Goal: Find specific page/section: Find specific page/section

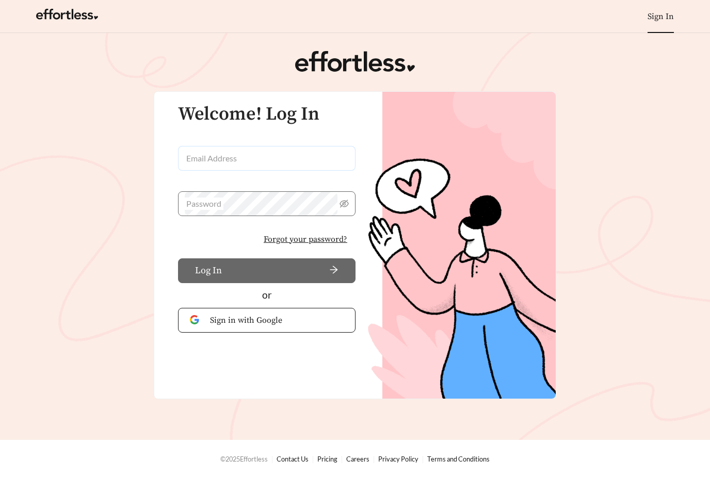
click at [273, 152] on input "Email Address" at bounding box center [266, 158] width 177 height 25
type input "**********"
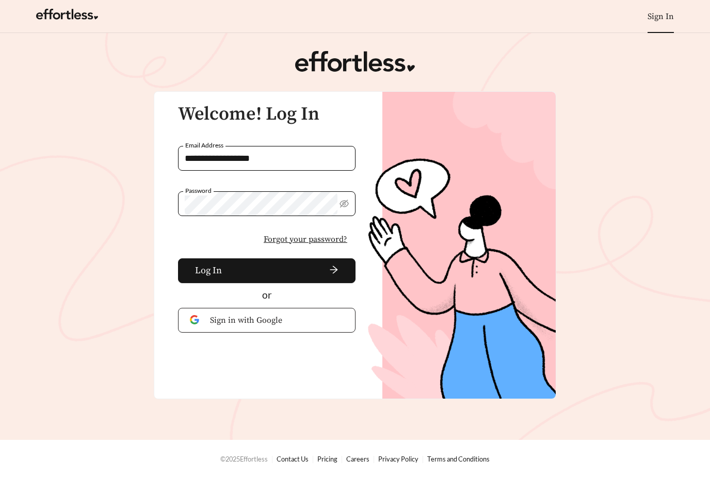
click at [267, 270] on button "Log In" at bounding box center [266, 270] width 177 height 25
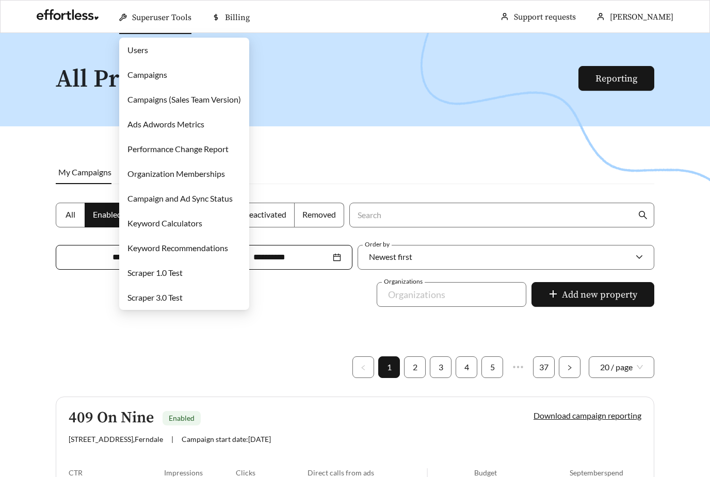
click at [143, 72] on link "Campaigns" at bounding box center [147, 75] width 40 height 10
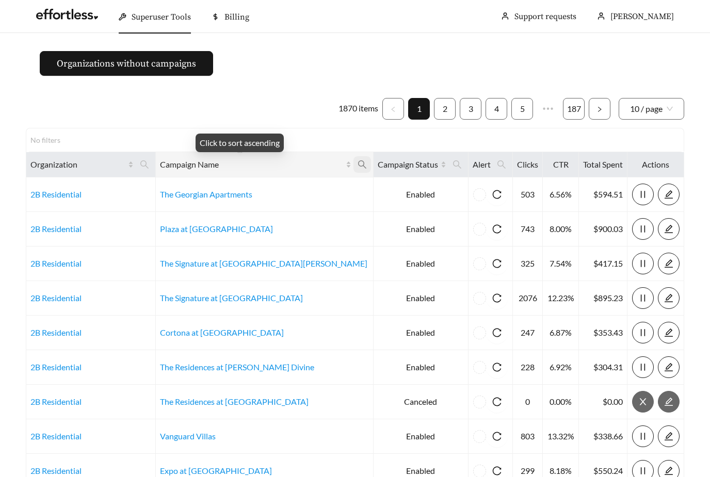
click at [358, 166] on icon "search" at bounding box center [362, 164] width 8 height 8
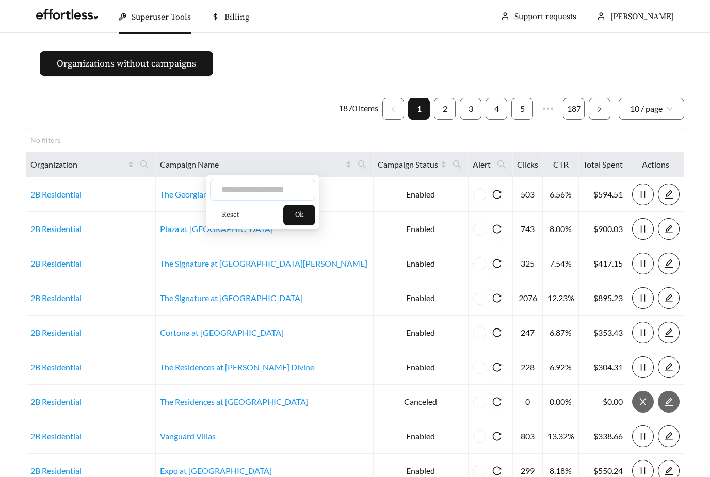
click at [281, 190] on input "text" at bounding box center [262, 190] width 105 height 22
type input "**********"
click at [302, 213] on span "Ok" at bounding box center [299, 215] width 8 height 10
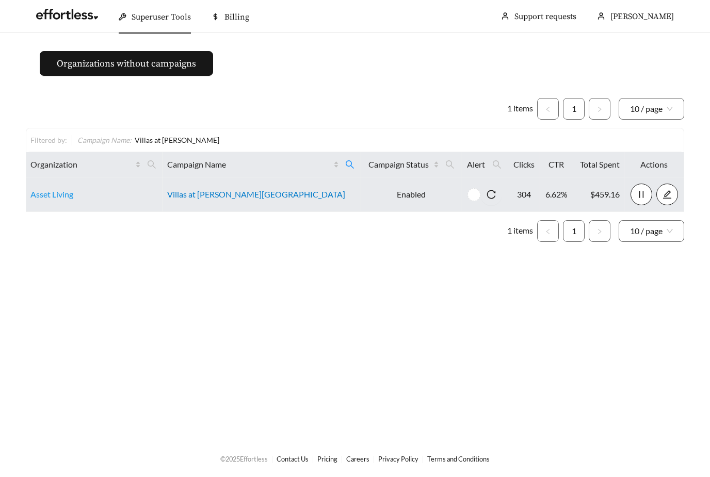
click at [265, 195] on link "Villas at [PERSON_NAME][GEOGRAPHIC_DATA]" at bounding box center [256, 194] width 178 height 10
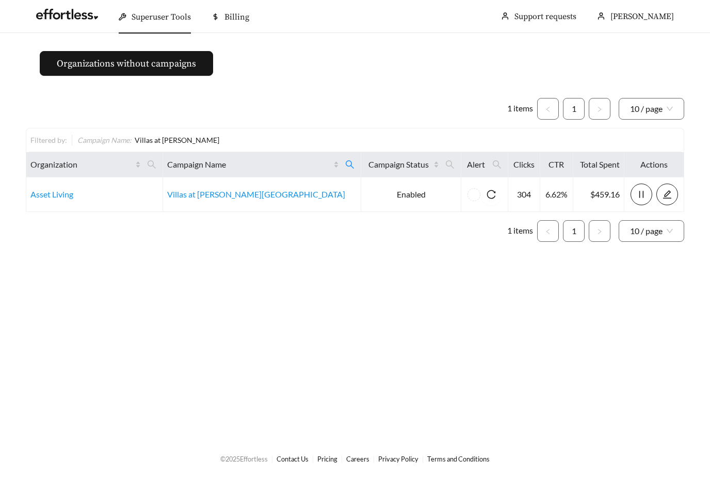
scroll to position [24, 0]
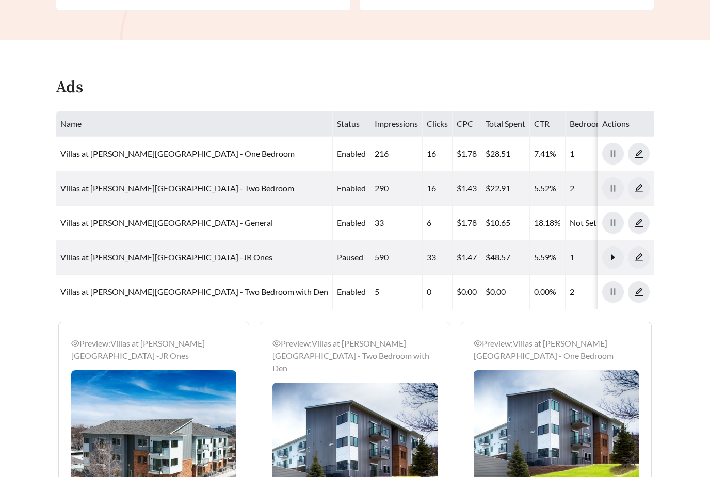
scroll to position [473, 0]
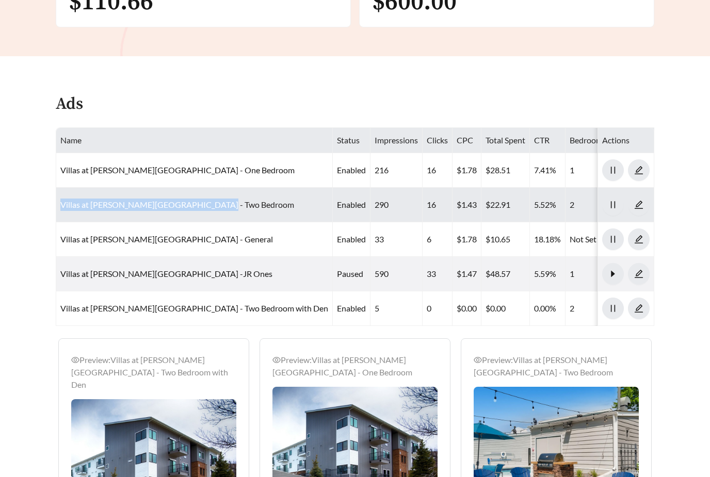
drag, startPoint x: 213, startPoint y: 191, endPoint x: 61, endPoint y: 189, distance: 151.7
click at [61, 189] on td "Villas at [PERSON_NAME][GEOGRAPHIC_DATA] - Two Bedroom" at bounding box center [194, 205] width 276 height 35
copy link "Villas at [PERSON_NAME][GEOGRAPHIC_DATA] - Two Bedroom"
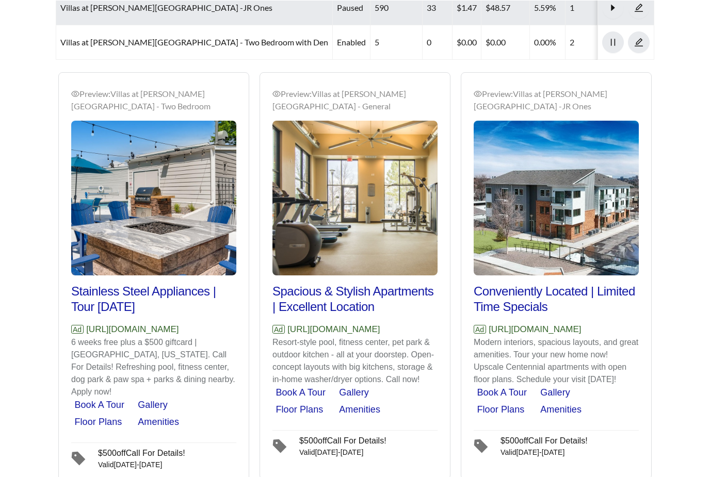
scroll to position [772, 0]
